Goal: Download file/media

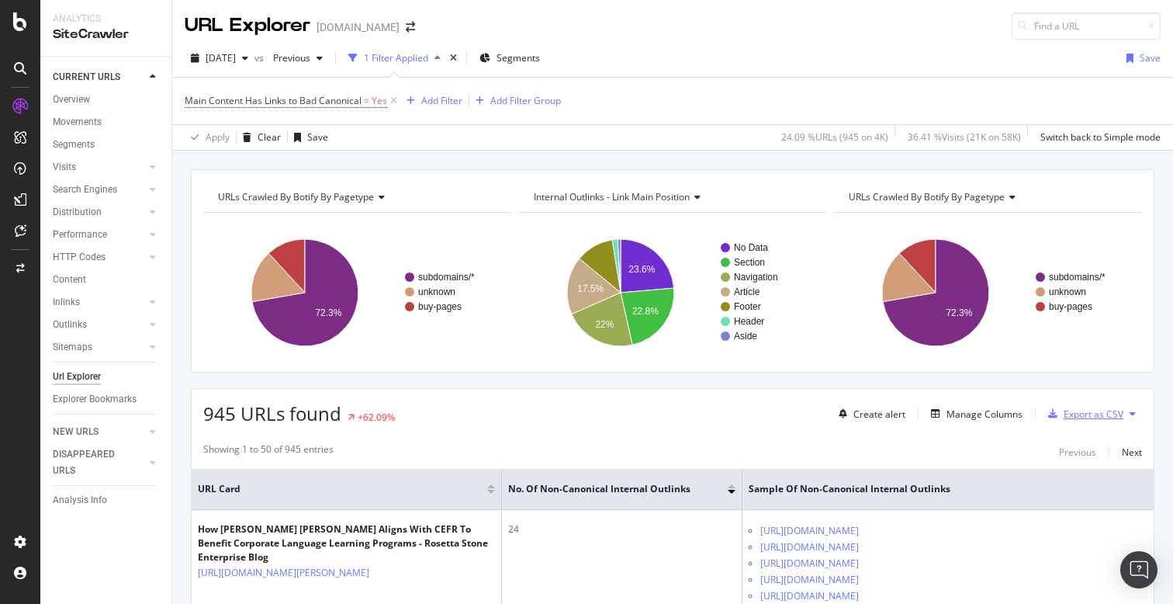
click at [1114, 413] on div "Export as CSV" at bounding box center [1094, 413] width 60 height 13
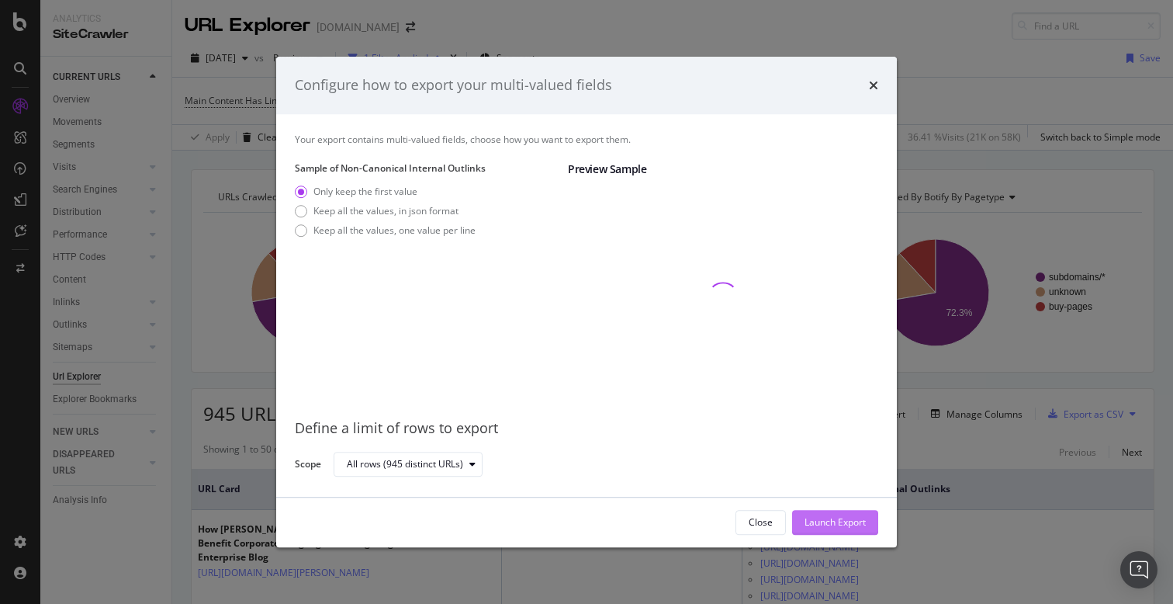
click at [837, 520] on div "Launch Export" at bounding box center [835, 521] width 61 height 13
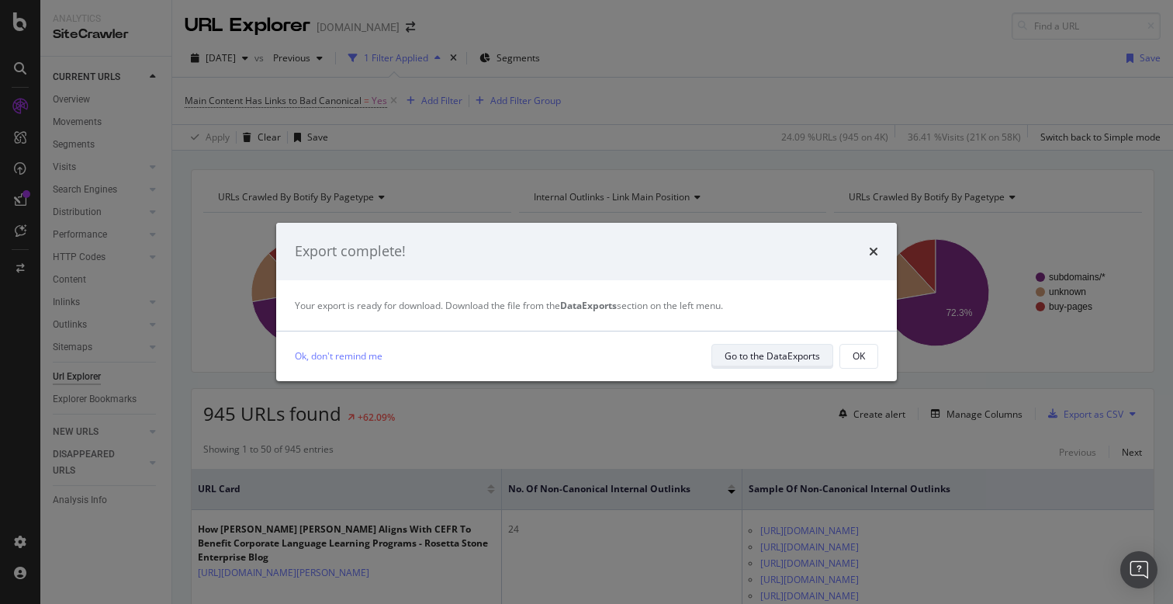
click at [770, 354] on div "Go to the DataExports" at bounding box center [772, 355] width 95 height 13
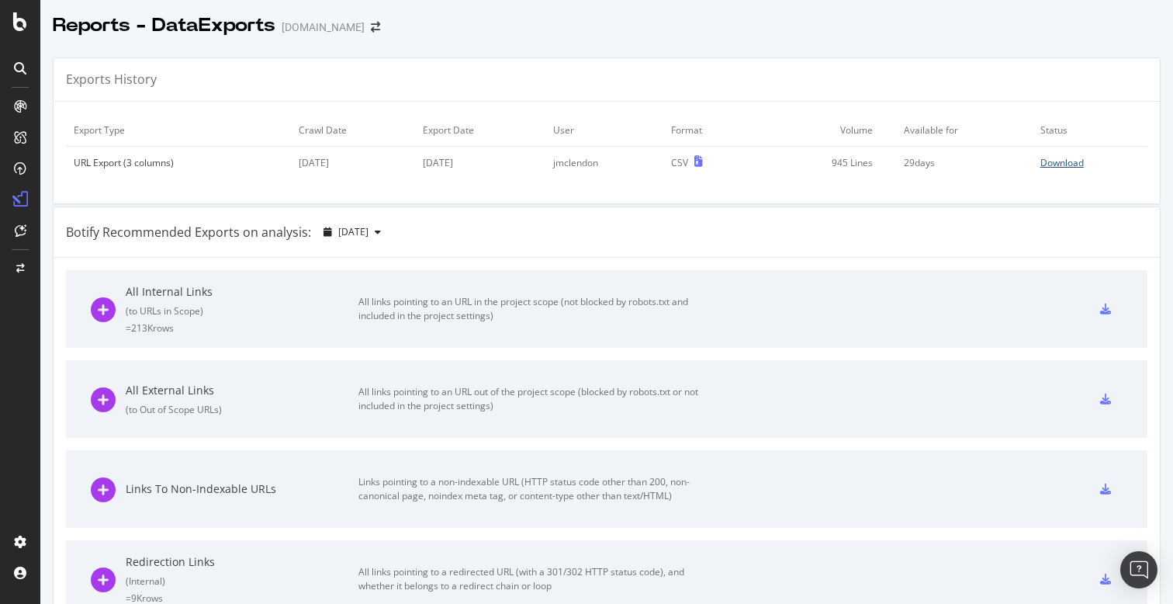
click at [1062, 164] on div "Download" at bounding box center [1061, 162] width 43 height 13
click at [763, 247] on div "Botify Recommended Exports on analysis: [DATE]" at bounding box center [607, 232] width 1106 height 50
